Goal: Browse casually

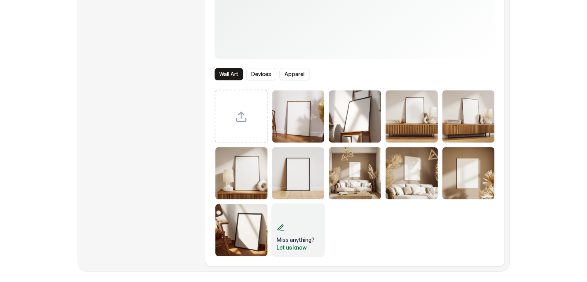
scroll to position [201, 0]
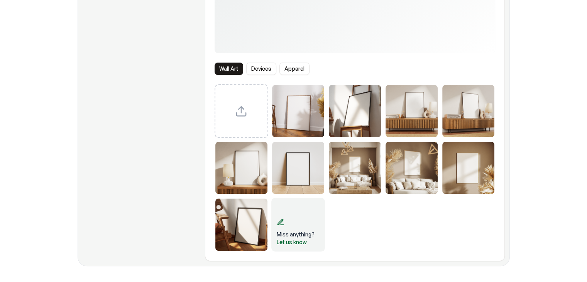
click at [253, 69] on button "Devices" at bounding box center [261, 69] width 30 height 12
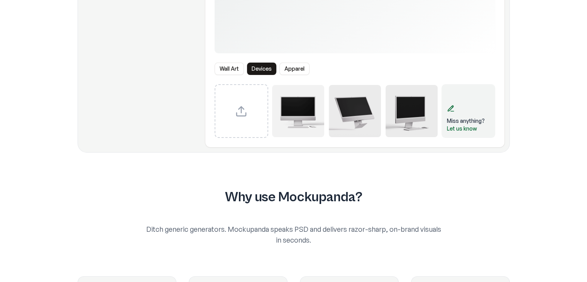
click at [286, 72] on button "Apparel" at bounding box center [295, 69] width 30 height 12
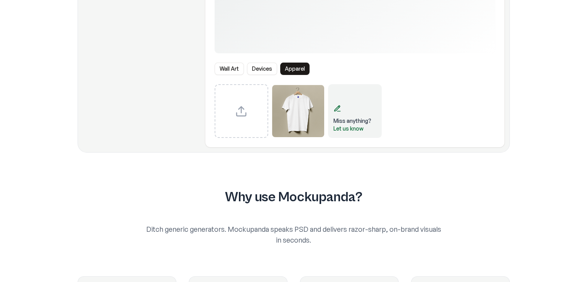
click at [299, 122] on img "Select template T-Shirt" at bounding box center [298, 111] width 52 height 52
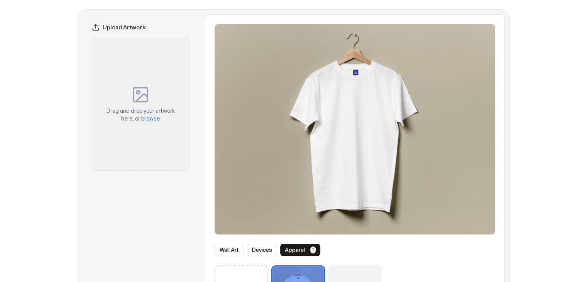
scroll to position [0, 0]
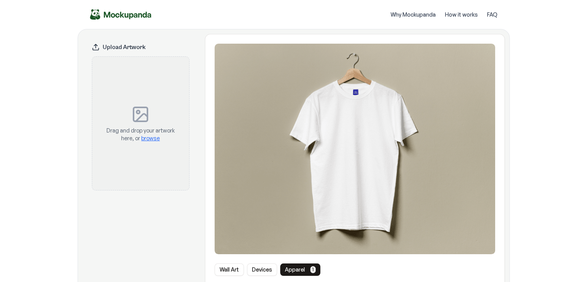
click at [150, 141] on span "browse" at bounding box center [150, 138] width 19 height 7
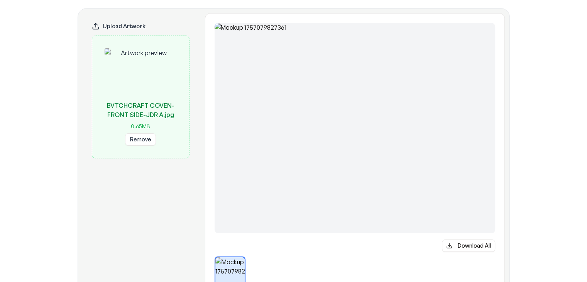
scroll to position [20, 0]
click at [137, 140] on button "Remove" at bounding box center [140, 140] width 31 height 12
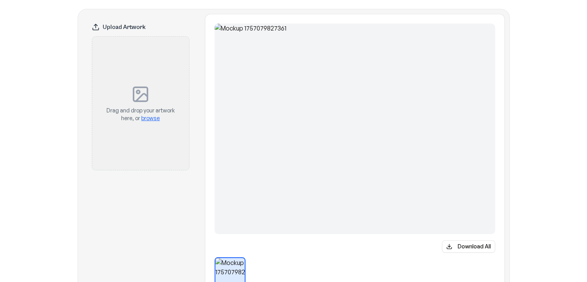
scroll to position [217, 0]
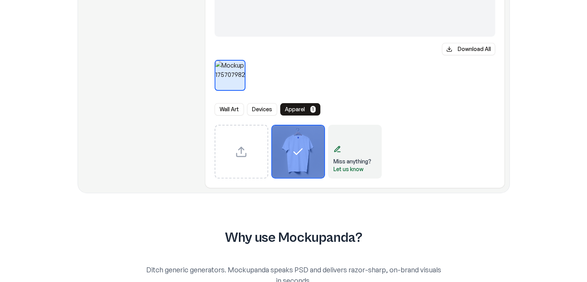
click at [226, 112] on button "Wall Art" at bounding box center [229, 109] width 29 height 12
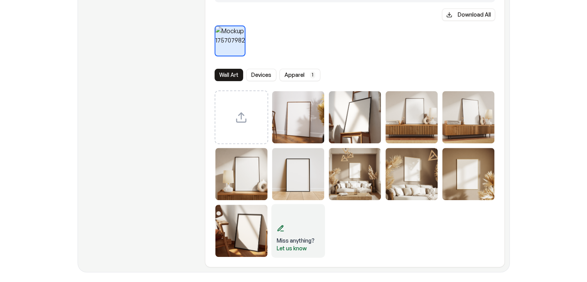
scroll to position [251, 0]
click at [392, 104] on img "Select template Framed Poster 3" at bounding box center [412, 118] width 52 height 52
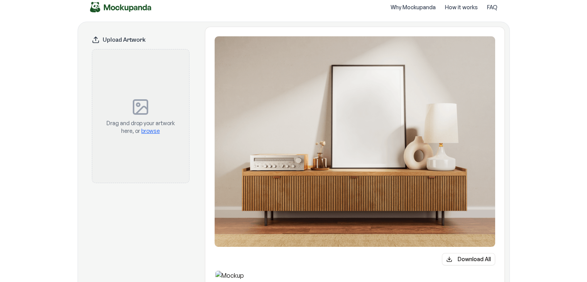
scroll to position [0, 0]
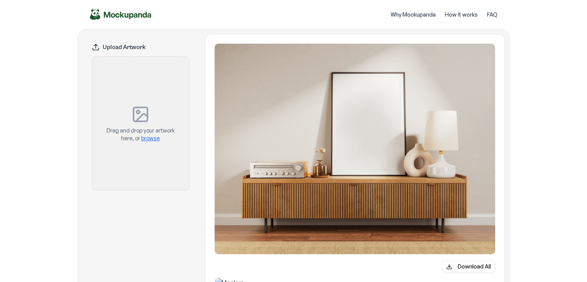
click at [151, 137] on span "browse" at bounding box center [150, 138] width 19 height 7
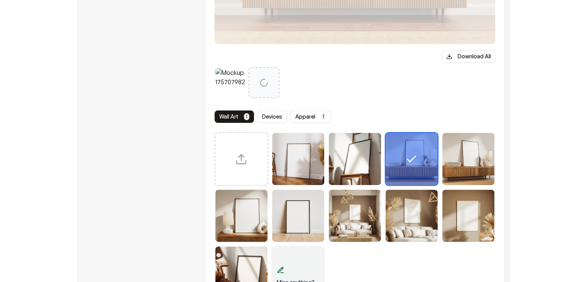
scroll to position [210, 0]
click at [310, 116] on button "Apparel 1" at bounding box center [310, 116] width 41 height 12
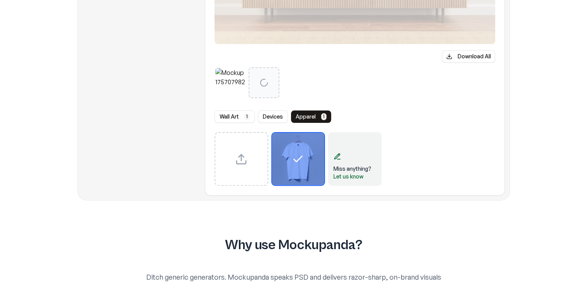
click at [296, 164] on icon "Select template T-Shirt" at bounding box center [298, 159] width 12 height 12
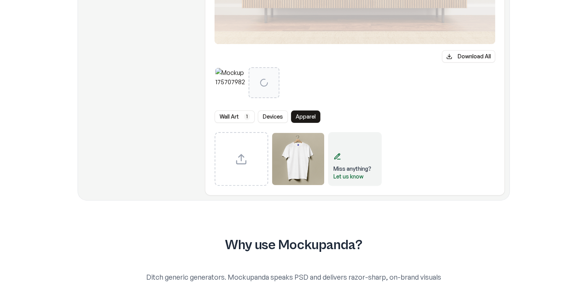
click at [233, 116] on button "Wall Art 1" at bounding box center [235, 116] width 40 height 12
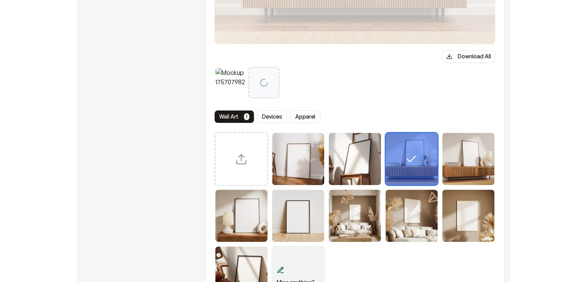
click at [266, 118] on button "Devices" at bounding box center [272, 116] width 30 height 12
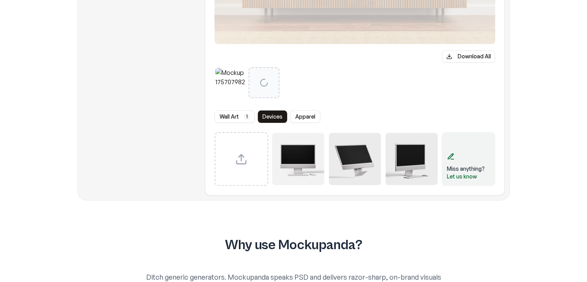
click at [237, 118] on button "Wall Art 1" at bounding box center [235, 116] width 40 height 12
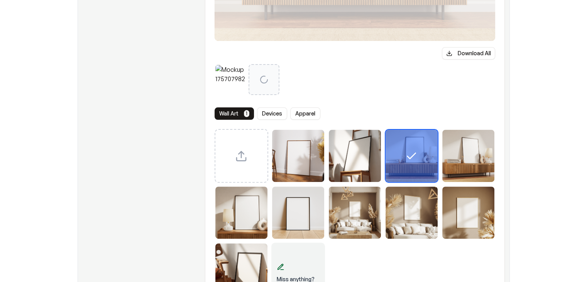
scroll to position [213, 0]
click at [247, 208] on img "Select template Framed Poster 5" at bounding box center [241, 212] width 52 height 52
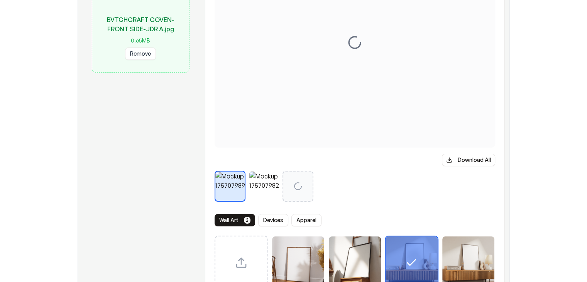
scroll to position [106, 0]
click at [229, 176] on div at bounding box center [229, 186] width 29 height 29
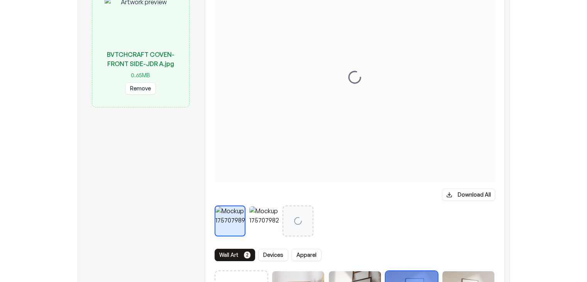
scroll to position [72, 0]
click at [262, 226] on button at bounding box center [264, 220] width 12 height 12
click at [228, 225] on button at bounding box center [230, 220] width 12 height 12
